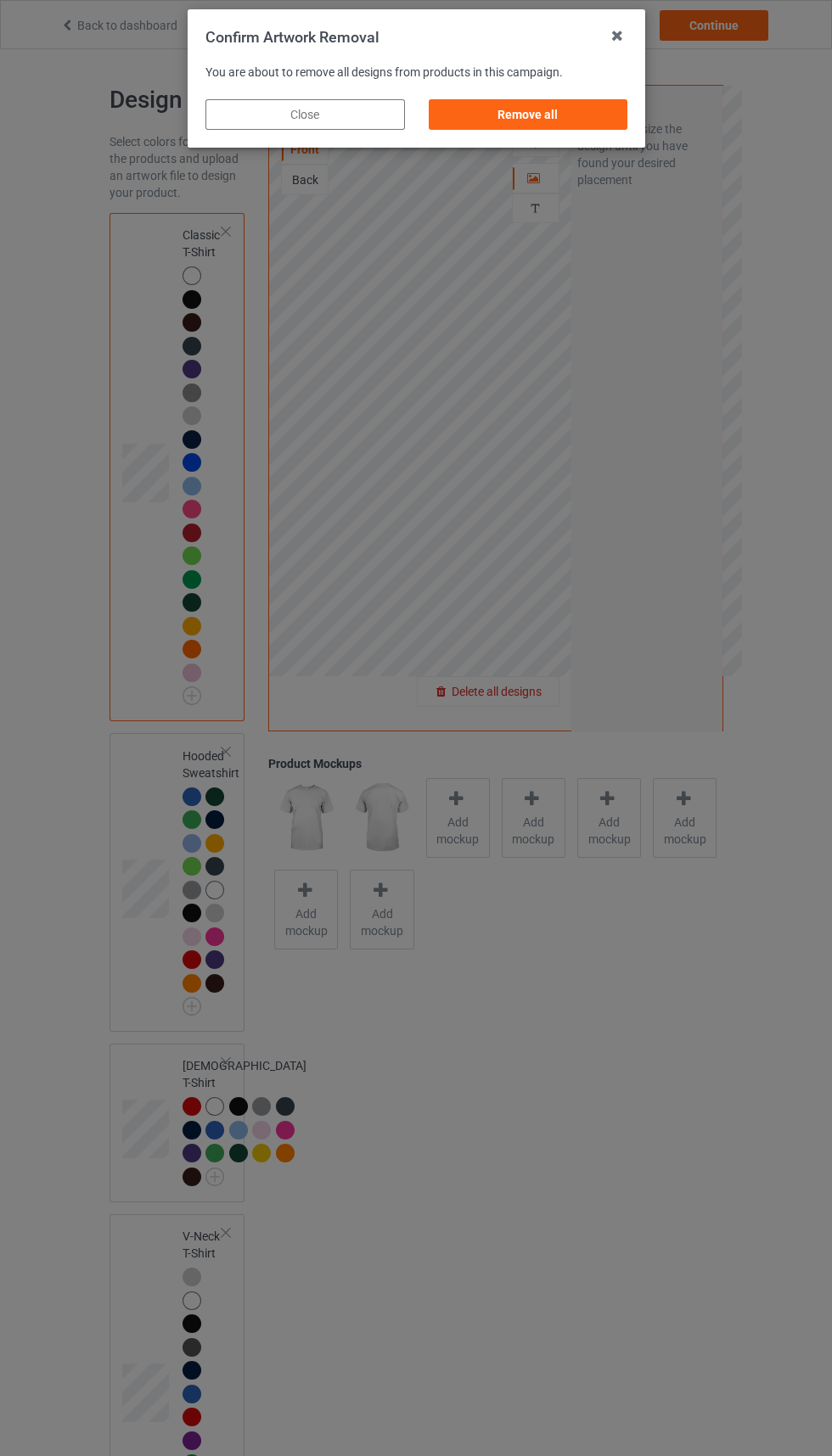
click at [580, 114] on div "Remove all" at bounding box center [527, 114] width 200 height 30
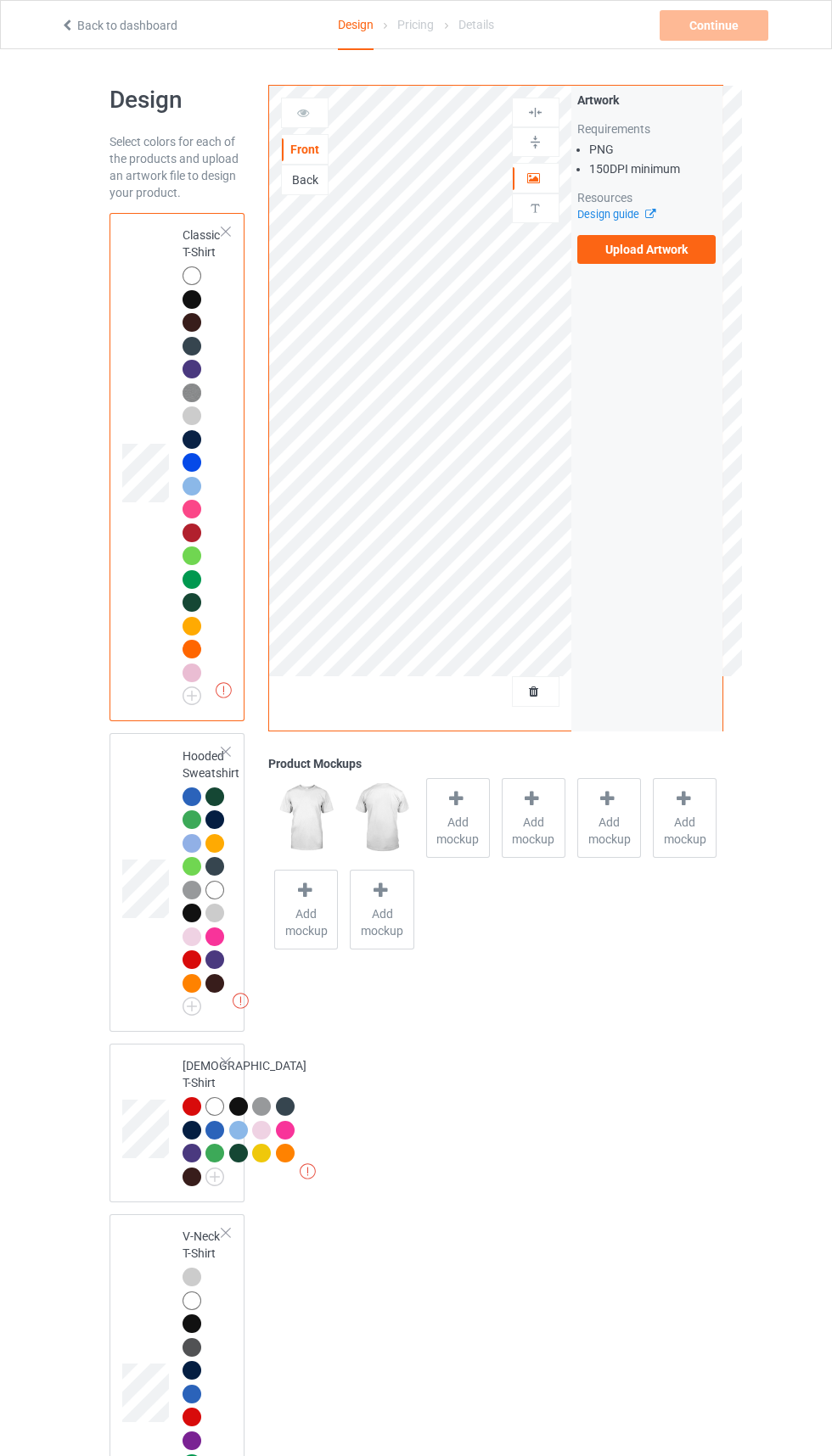
click at [326, 184] on div "Back" at bounding box center [305, 179] width 46 height 17
click at [309, 158] on div "Front" at bounding box center [305, 149] width 46 height 17
click at [683, 254] on label "Upload Artwork" at bounding box center [647, 249] width 139 height 29
click at [0, 0] on input "Upload Artwork" at bounding box center [0, 0] width 0 height 0
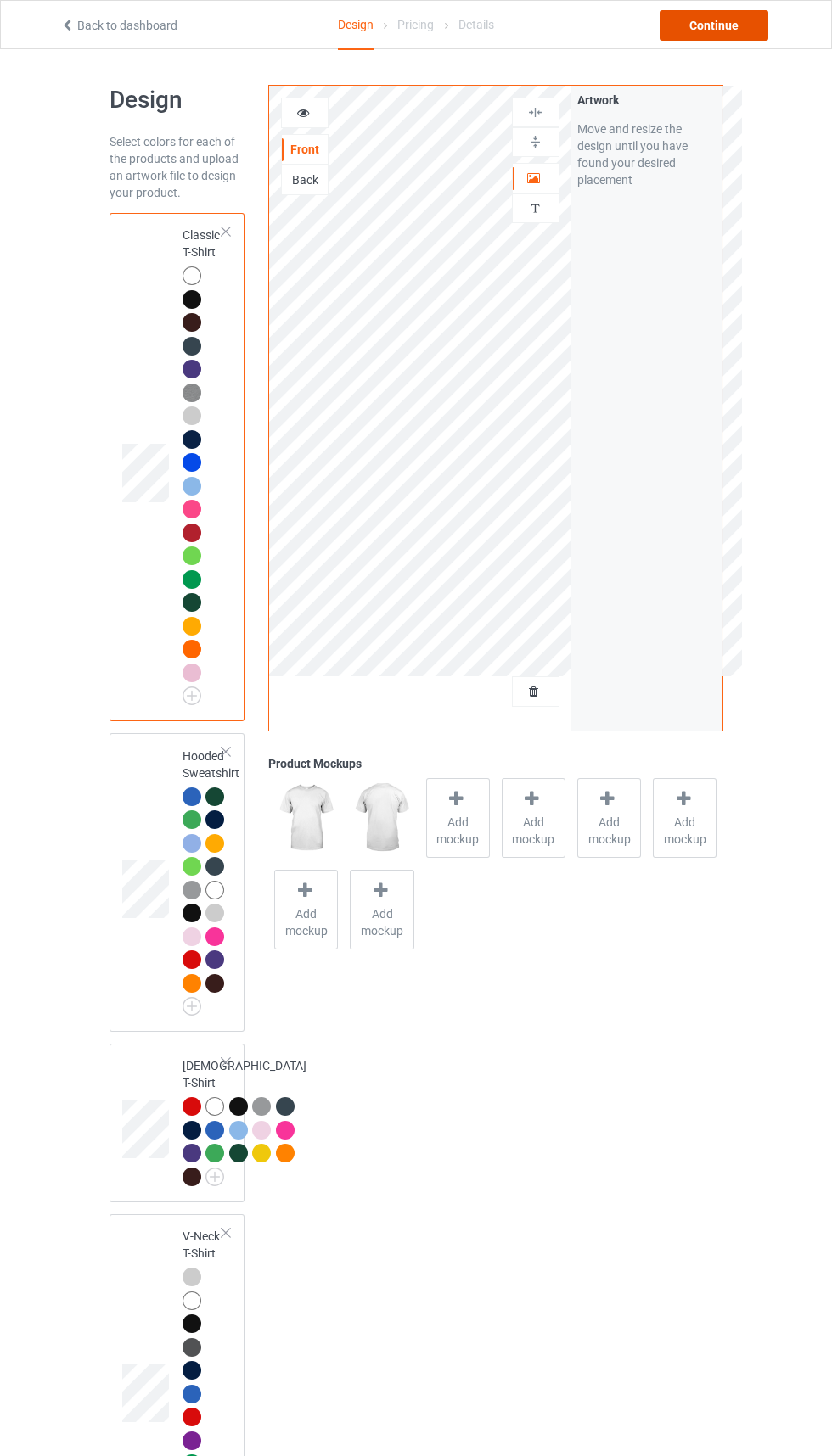
click at [694, 31] on div "Continue" at bounding box center [714, 25] width 109 height 30
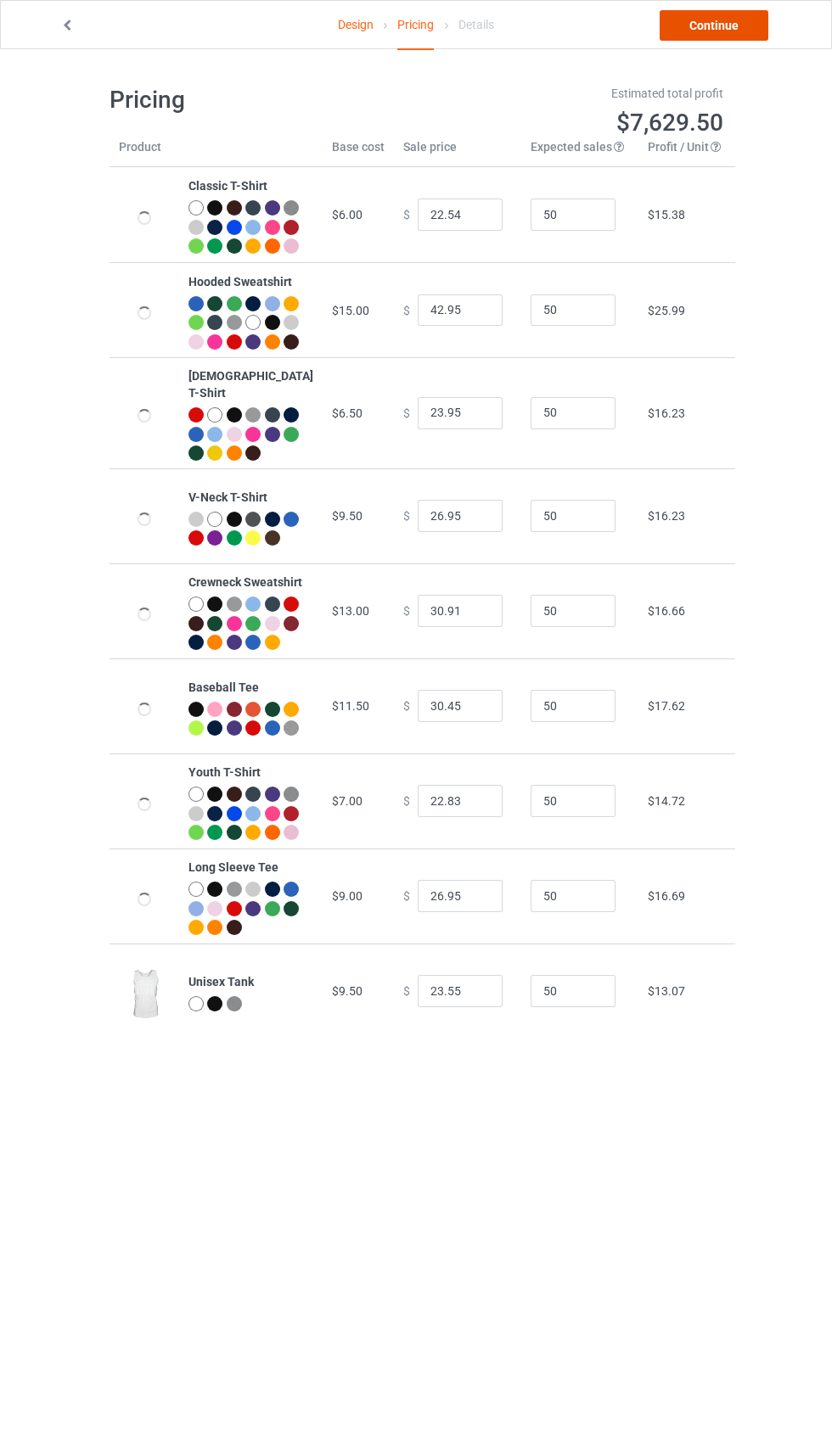
click at [723, 36] on link "Continue" at bounding box center [714, 25] width 109 height 30
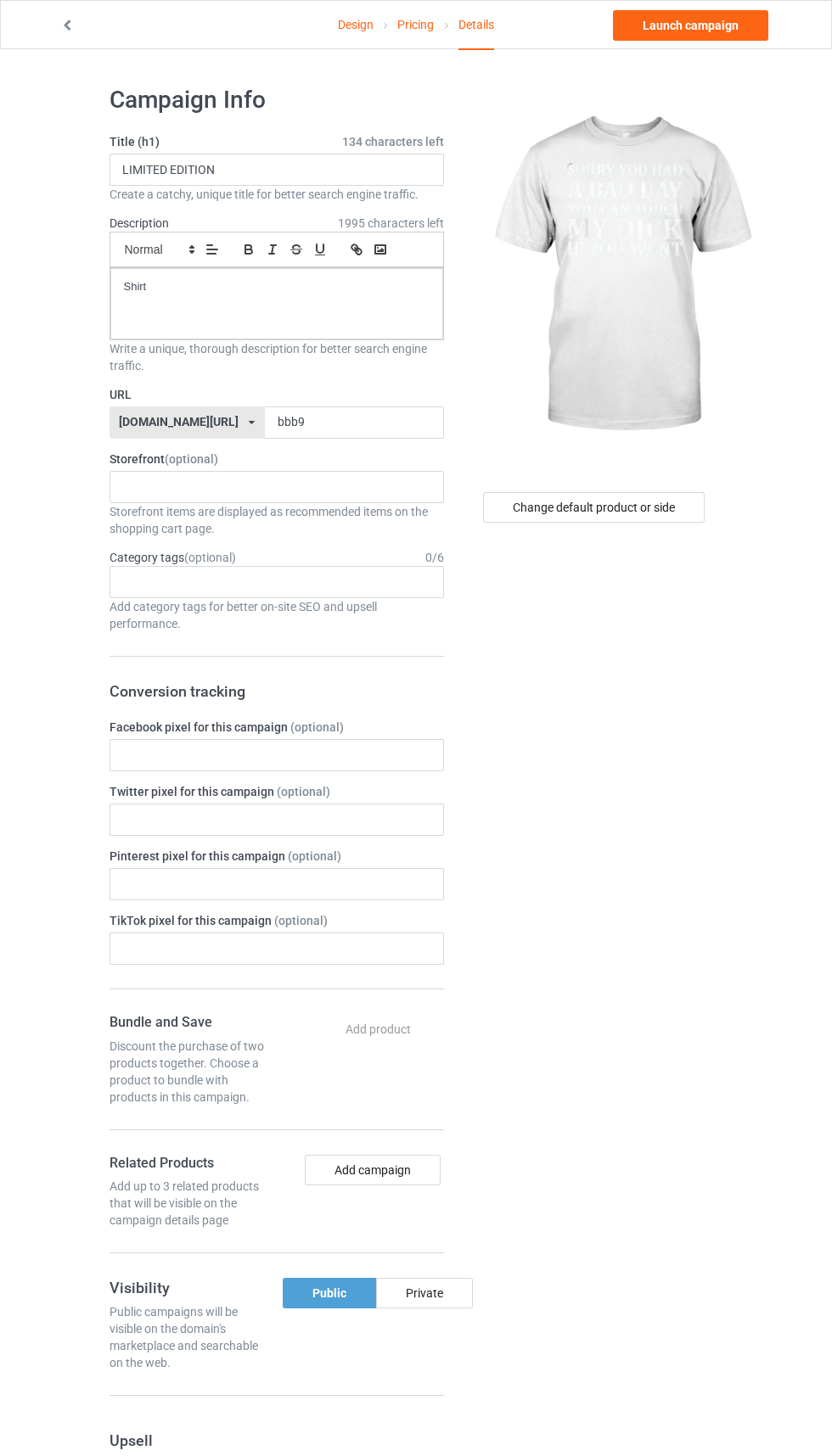
click at [389, 394] on label "URL" at bounding box center [276, 394] width 334 height 17
click at [310, 419] on input "bbb9" at bounding box center [355, 422] width 179 height 32
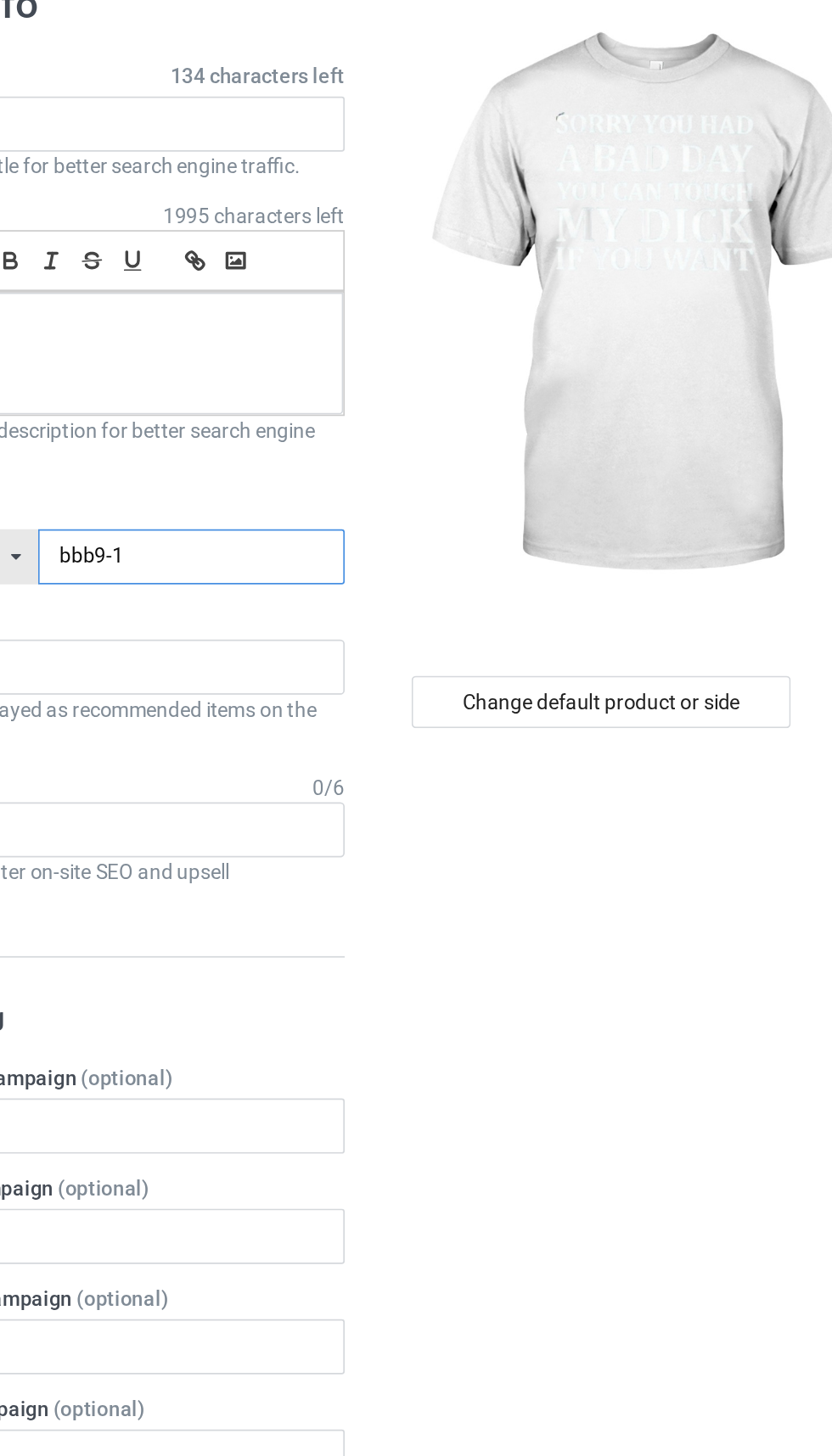
type input "bbb9-1"
click at [657, 508] on div "Change default product or side" at bounding box center [594, 507] width 222 height 30
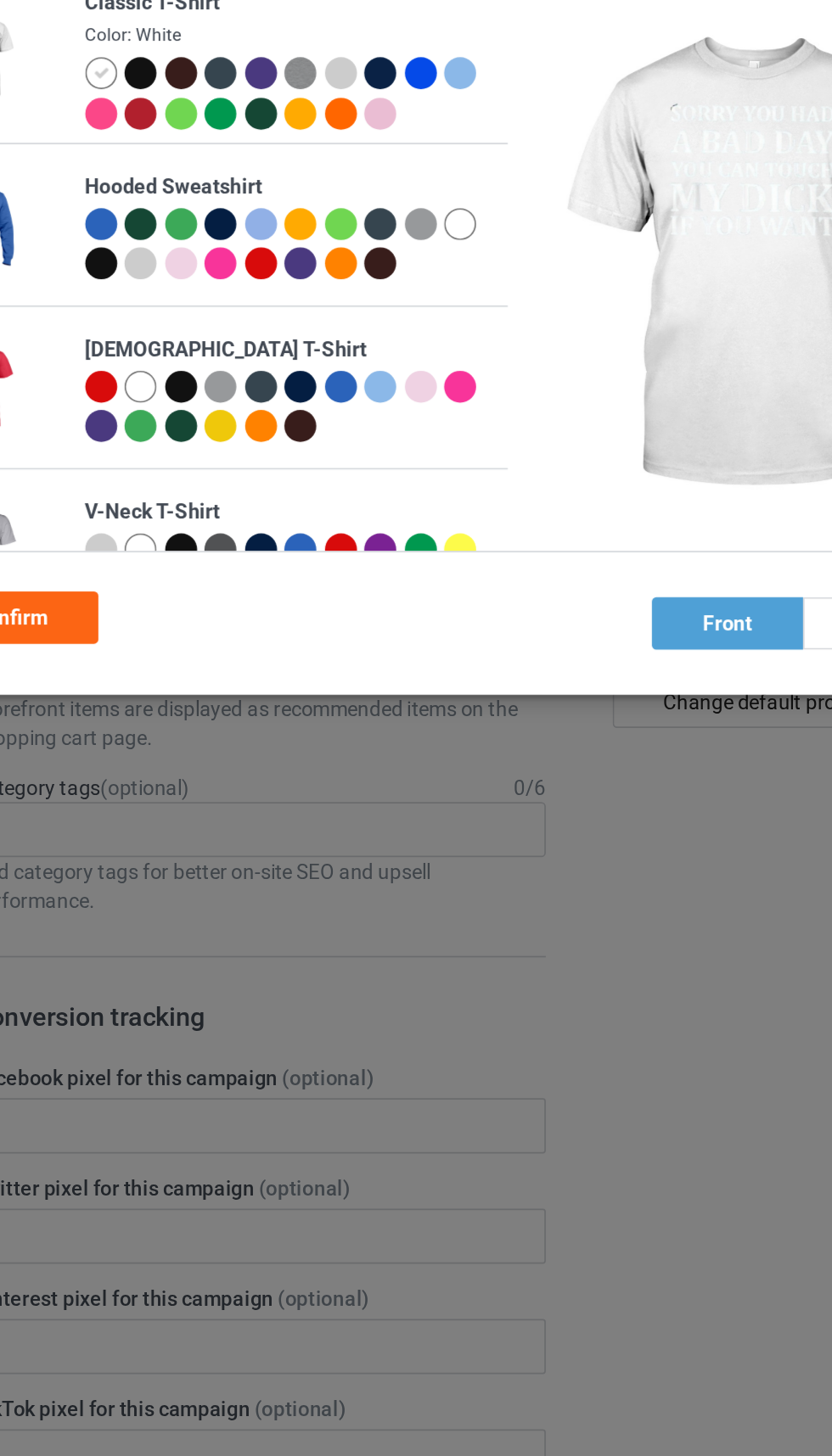
click at [352, 168] on div at bounding box center [347, 163] width 19 height 19
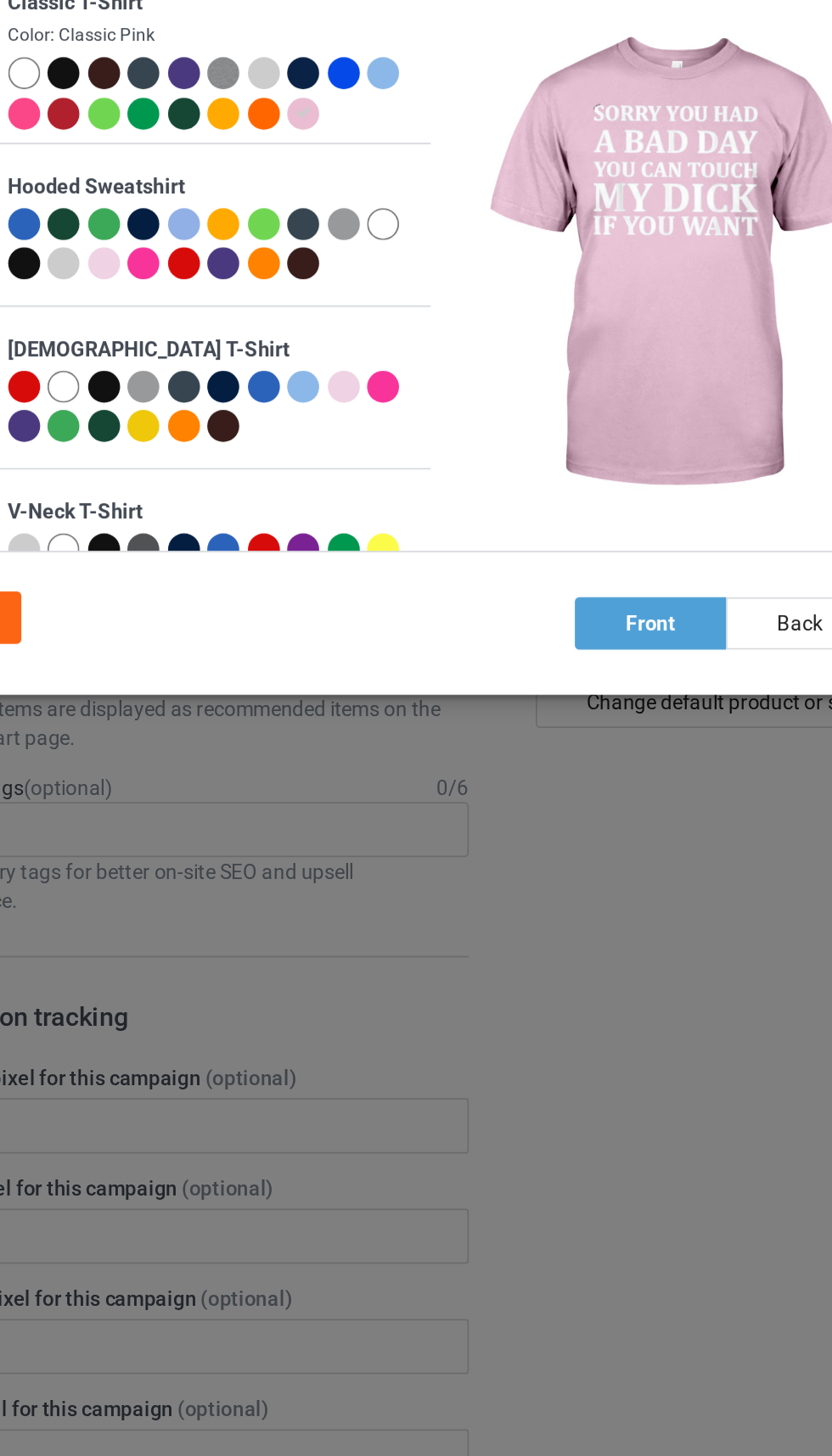
click at [208, 164] on div at bounding box center [207, 163] width 19 height 19
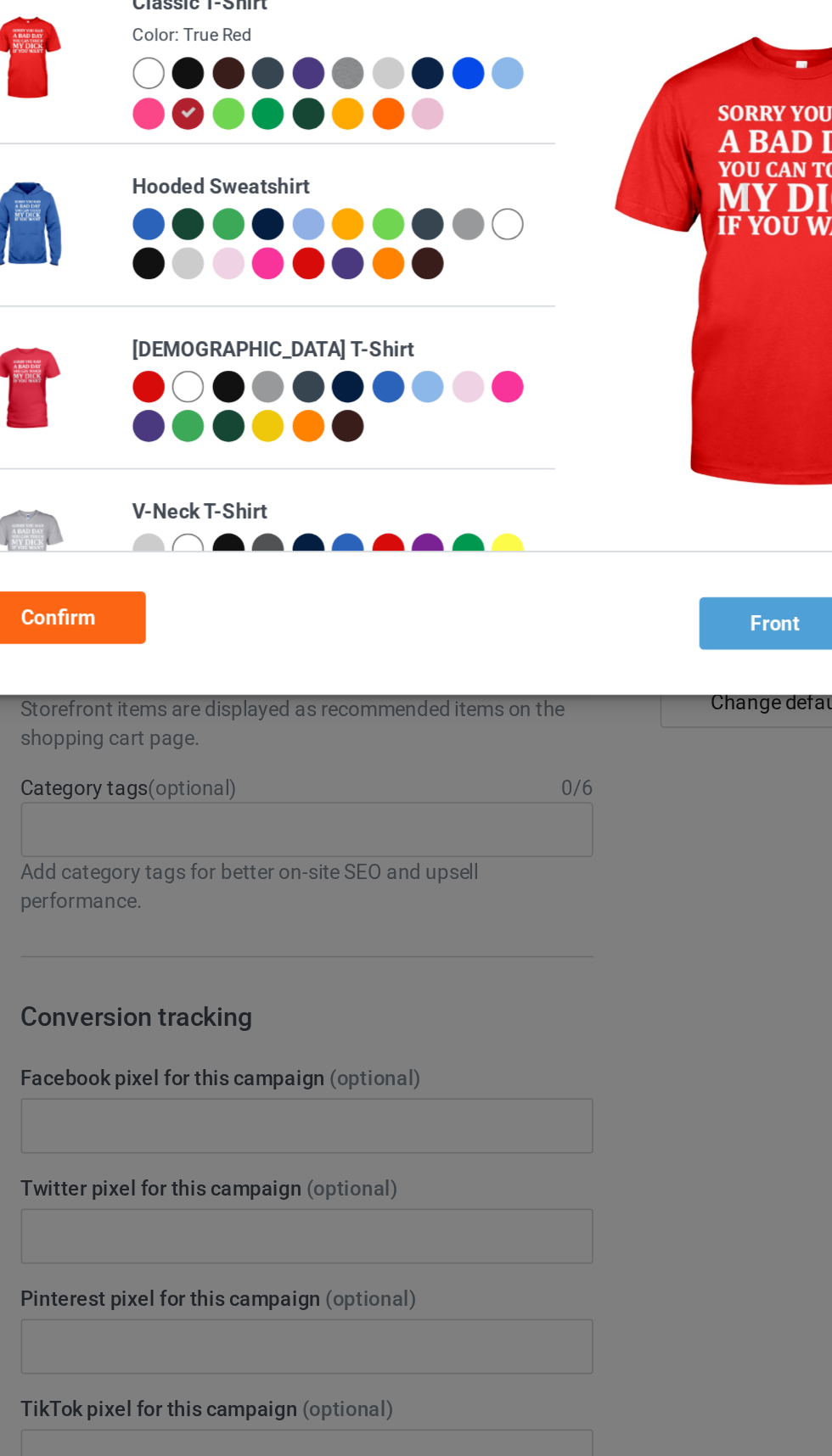
click at [232, 133] on div at bounding box center [231, 139] width 19 height 19
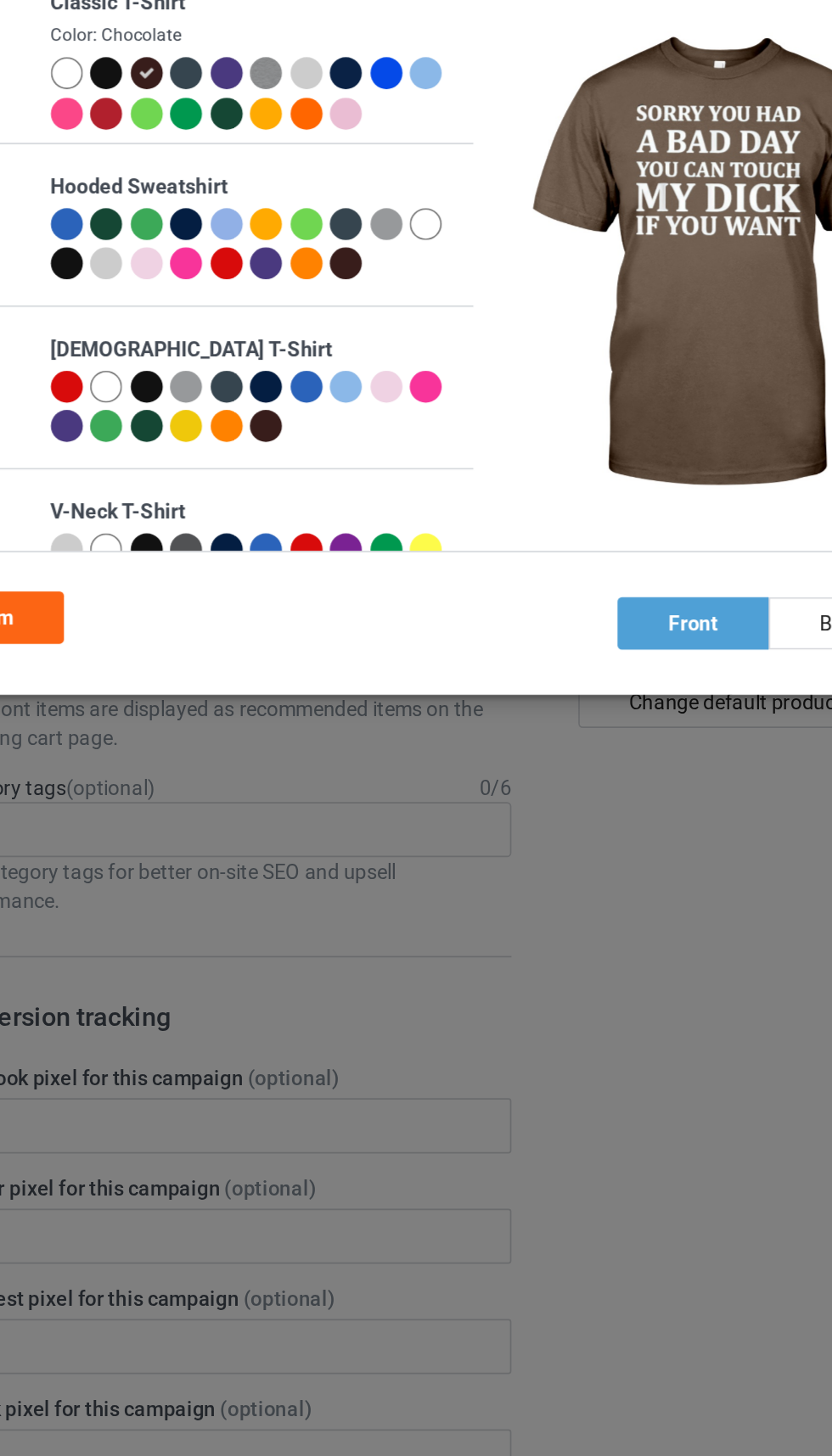
click at [275, 160] on div at bounding box center [277, 163] width 19 height 19
click at [257, 160] on div at bounding box center [254, 163] width 19 height 19
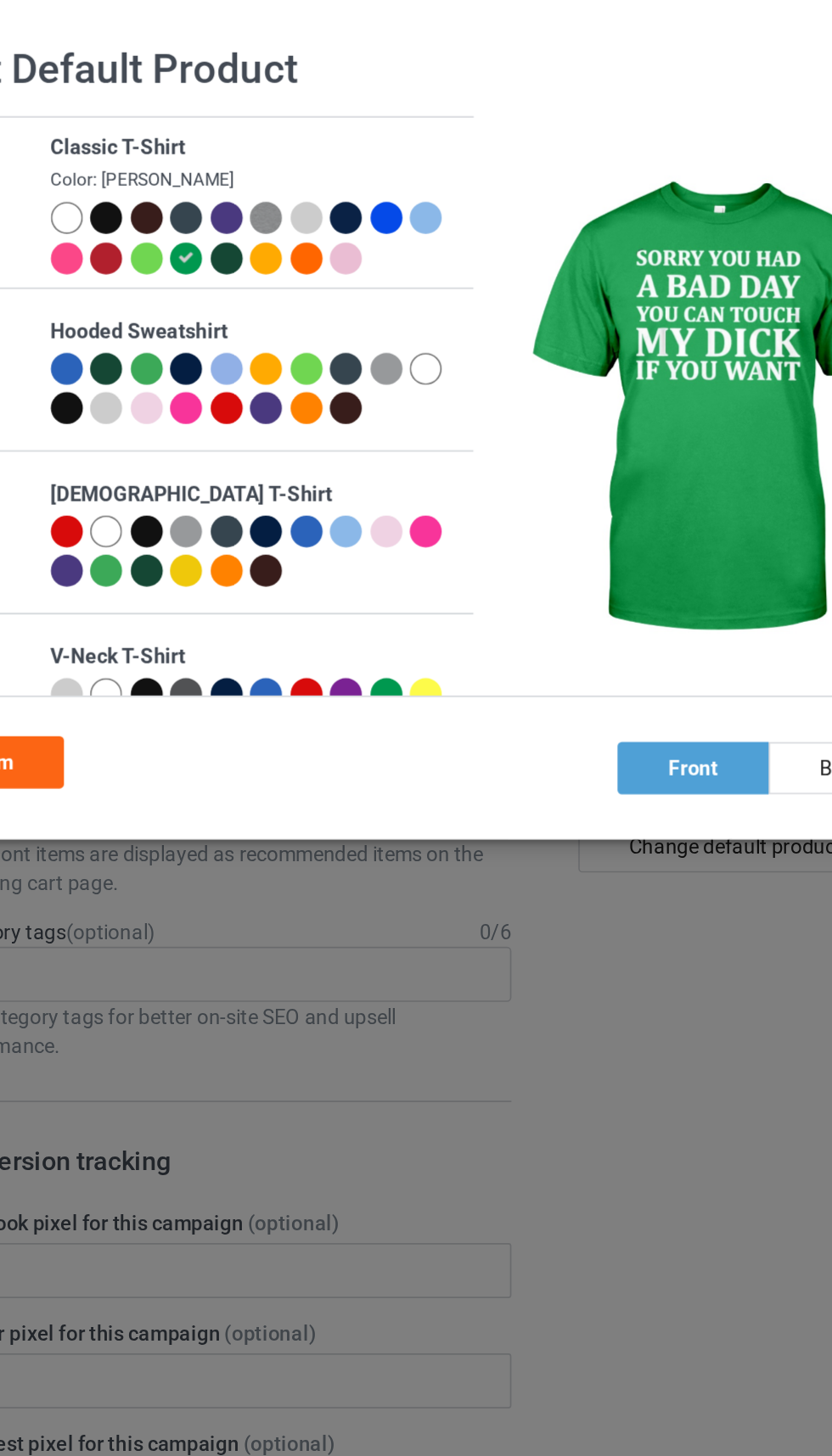
click at [365, 134] on div at bounding box center [371, 139] width 19 height 19
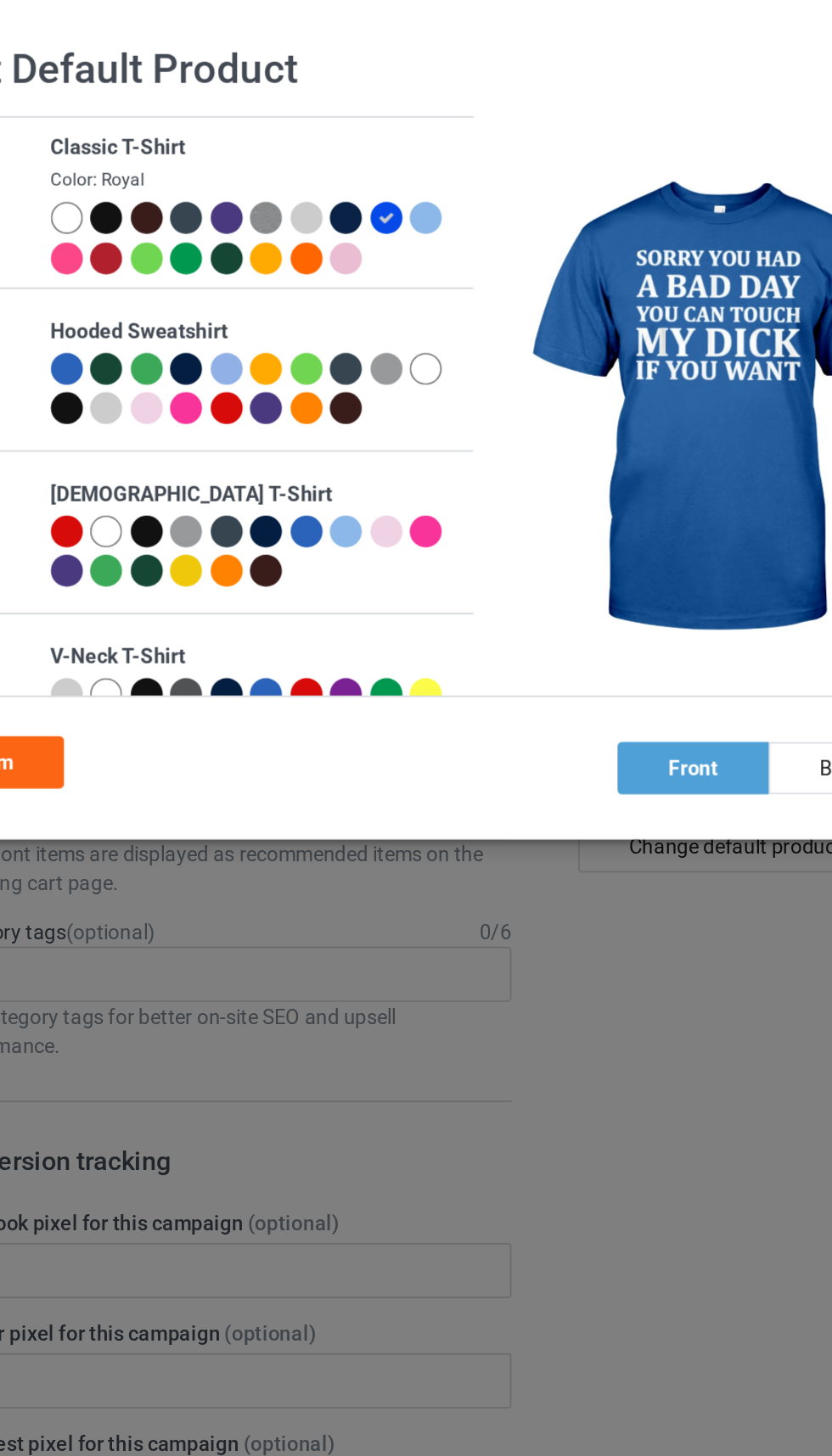
click at [208, 172] on div at bounding box center [207, 163] width 19 height 19
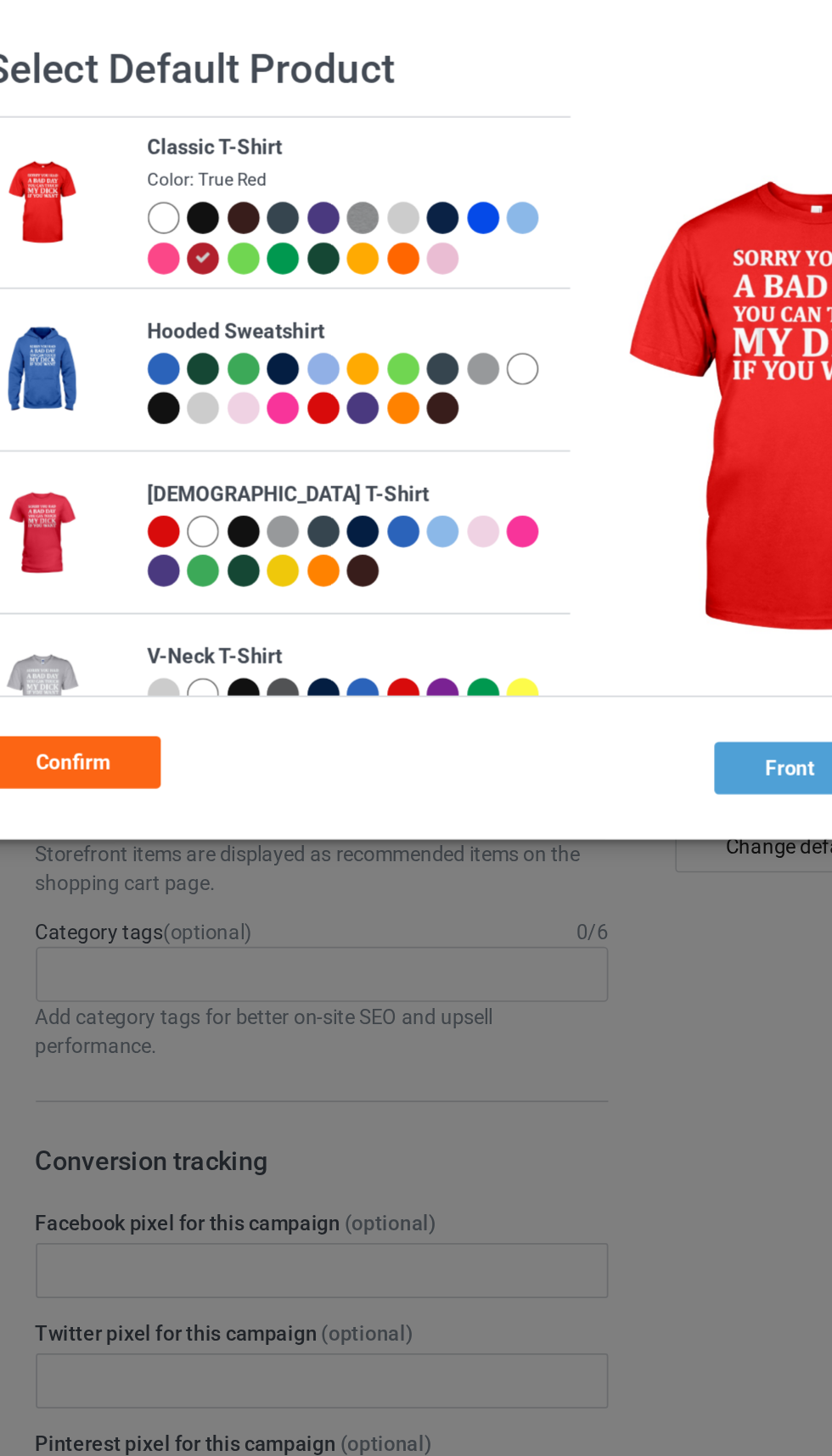
click at [163, 458] on div "Confirm" at bounding box center [131, 458] width 103 height 30
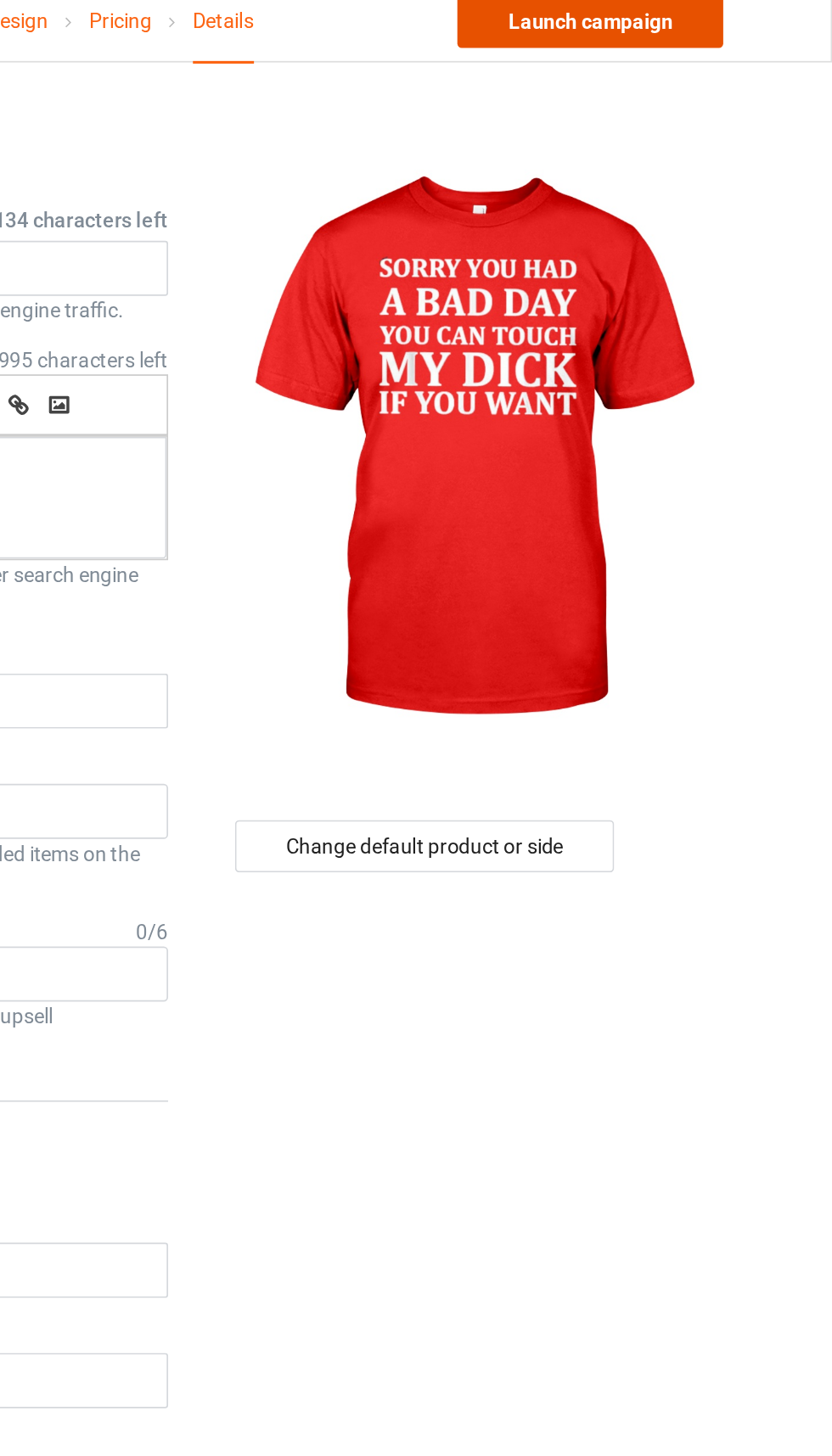
click at [734, 40] on link "Launch campaign" at bounding box center [690, 25] width 155 height 30
